Goal: Transaction & Acquisition: Purchase product/service

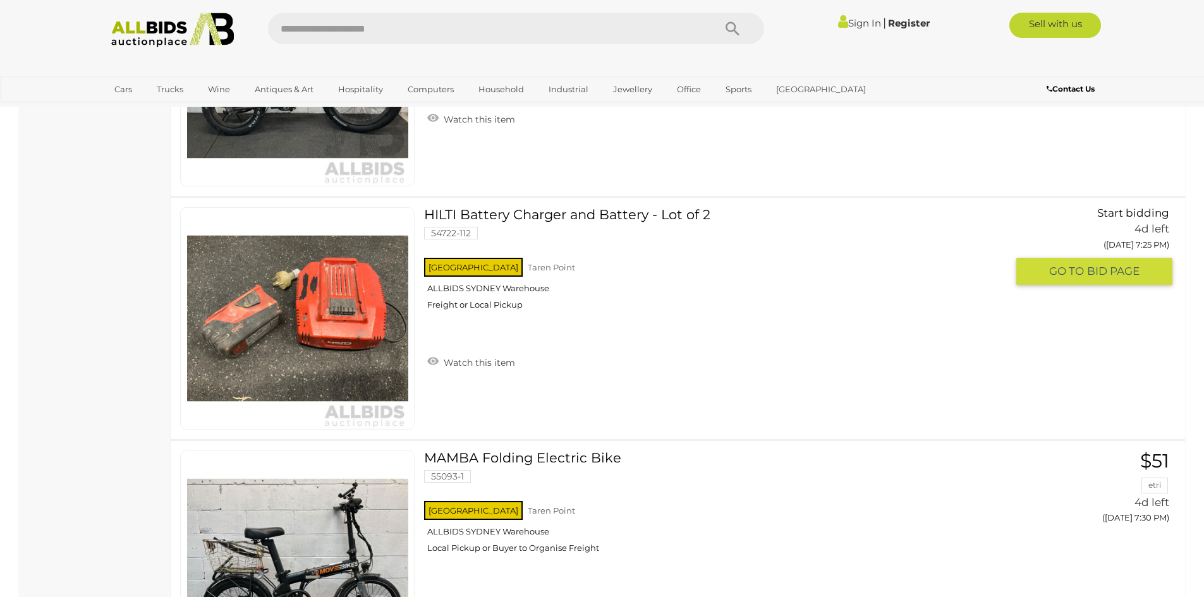
scroll to position [4424, 0]
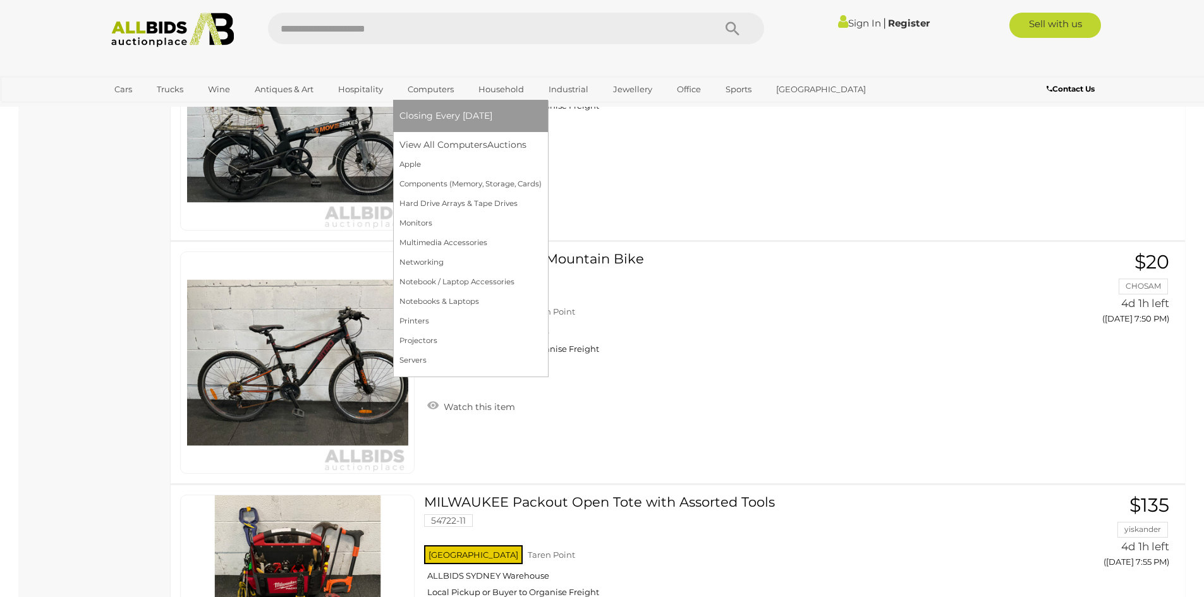
click at [440, 112] on span "Closing Every [DATE]" at bounding box center [445, 115] width 93 height 11
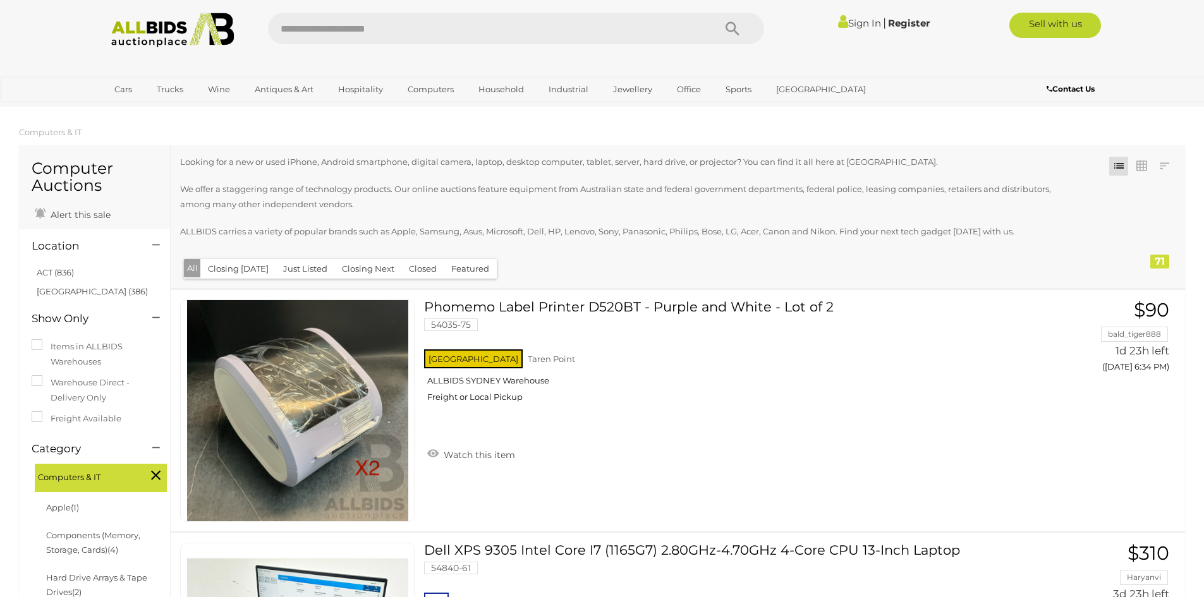
click at [233, 269] on button "Closing [DATE]" at bounding box center [238, 269] width 76 height 20
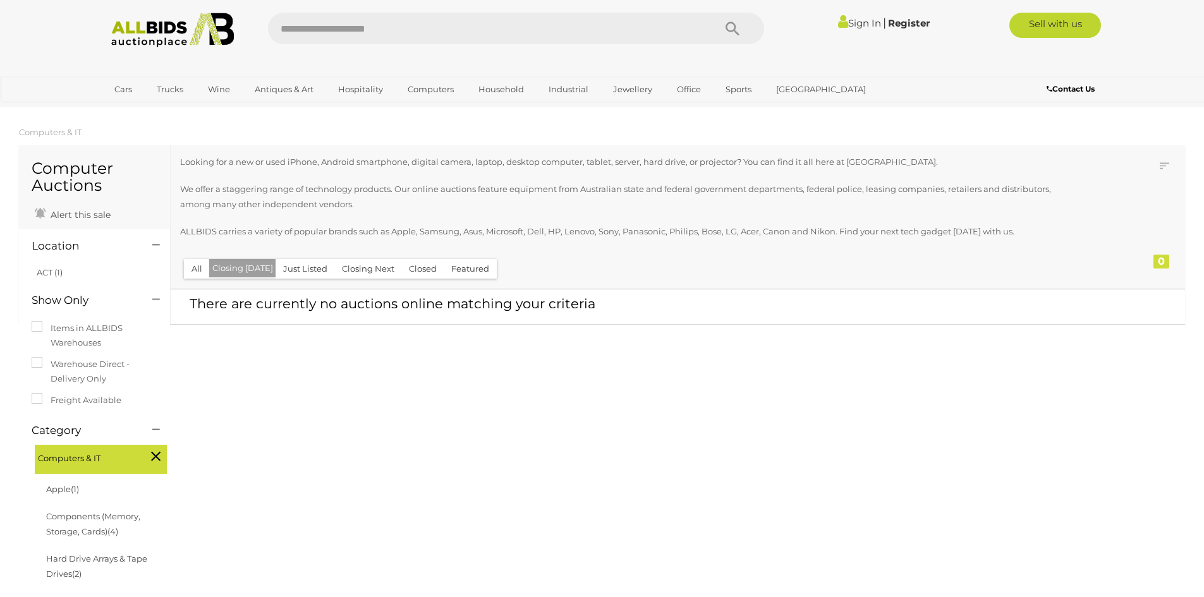
click at [368, 267] on button "Closing Next" at bounding box center [368, 269] width 68 height 20
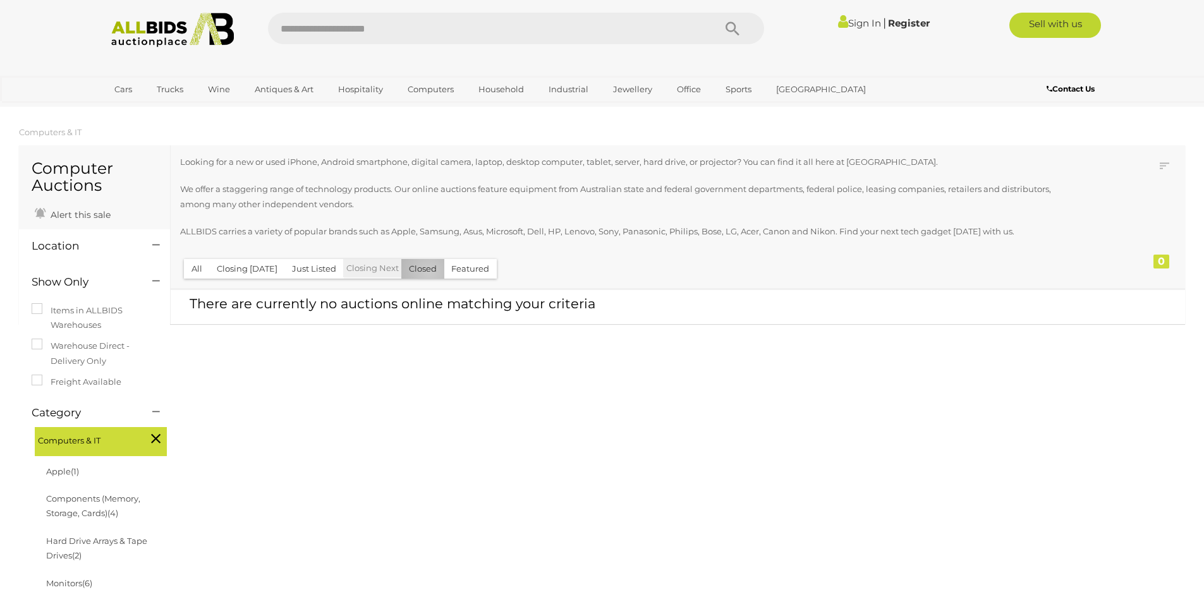
click at [424, 272] on button "Closed" at bounding box center [422, 269] width 43 height 20
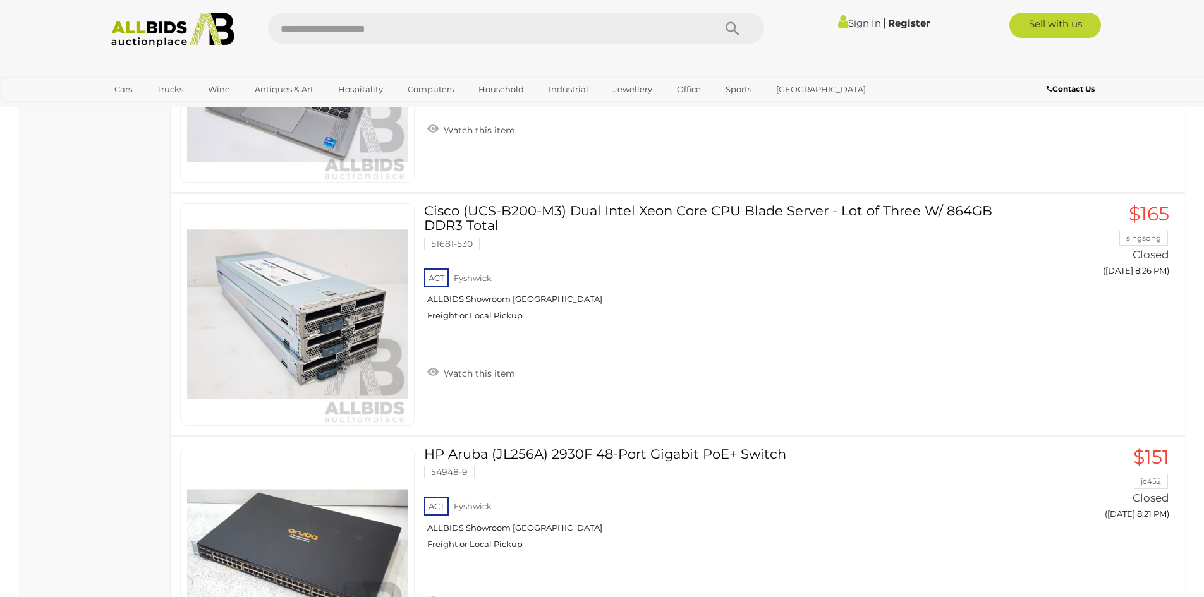
scroll to position [4297, 0]
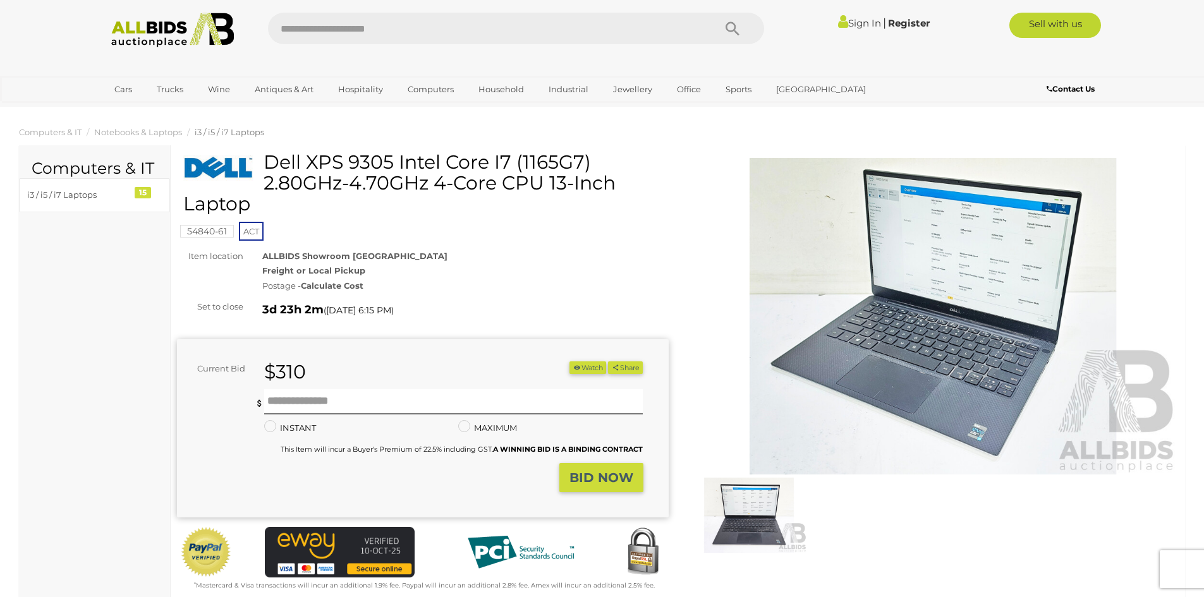
drag, startPoint x: 265, startPoint y: 158, endPoint x: 615, endPoint y: 188, distance: 351.4
click at [615, 188] on h1 "Dell XPS 9305 Intel Core I7 (1165G7) 2.80GHz-4.70GHz 4-Core CPU 13-Inch Laptop" at bounding box center [424, 183] width 482 height 63
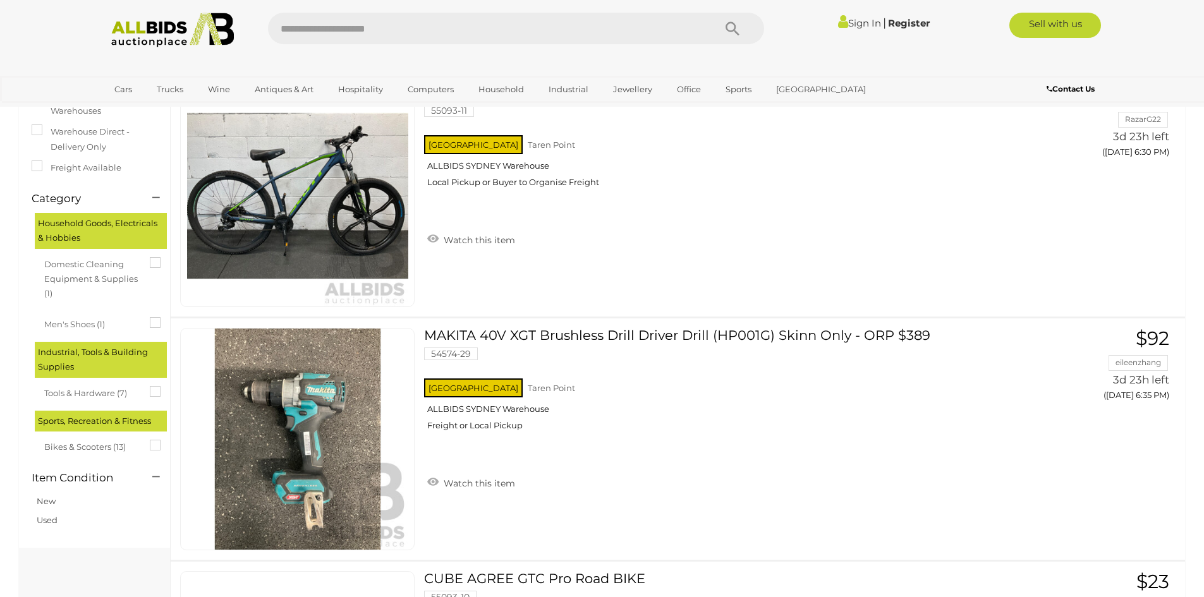
scroll to position [63, 0]
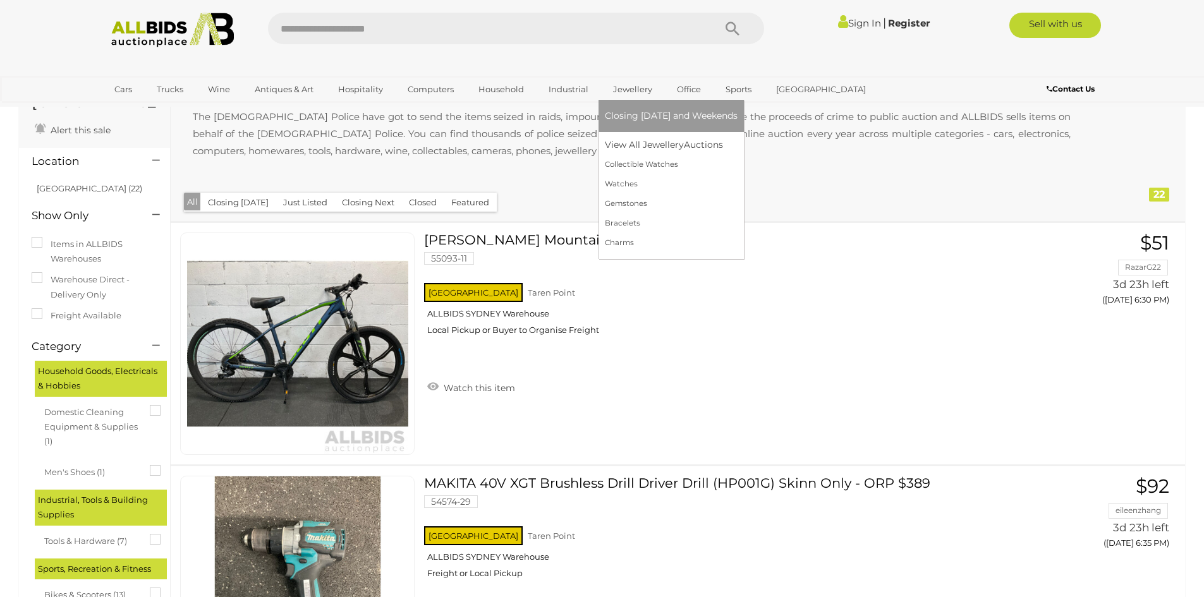
click at [631, 91] on link "Jewellery" at bounding box center [633, 89] width 56 height 21
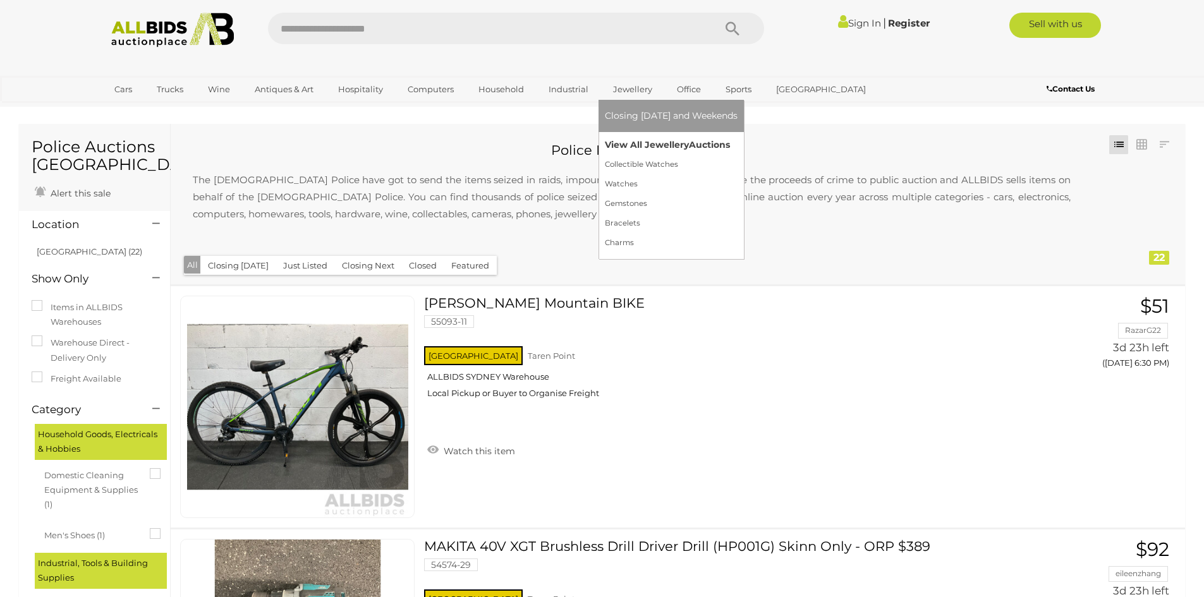
click at [637, 141] on link "View All Jewellery Auctions" at bounding box center [671, 145] width 133 height 20
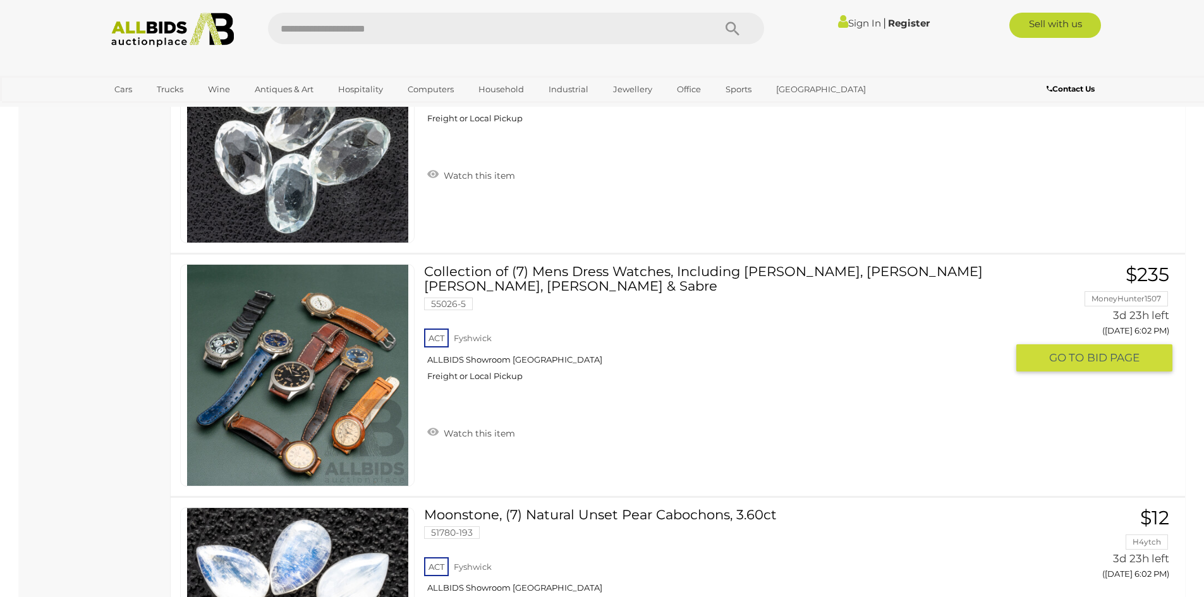
scroll to position [442, 0]
